Goal: Find contact information: Find contact information

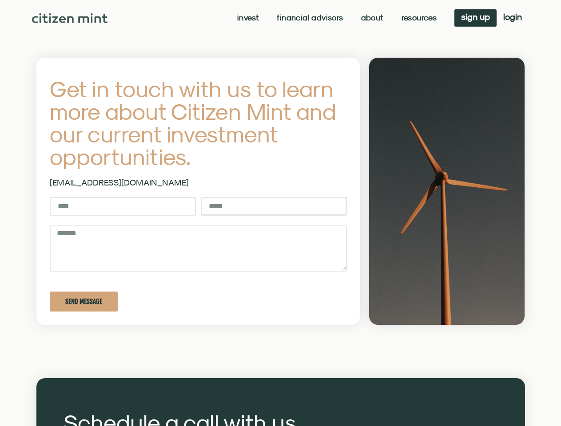
click at [280, 213] on input "Email" at bounding box center [274, 206] width 146 height 19
click at [247, 18] on link "Invest" at bounding box center [248, 17] width 22 height 9
click at [418, 18] on link "Resources" at bounding box center [419, 17] width 36 height 9
click at [83, 301] on span "Send Message" at bounding box center [83, 301] width 37 height 7
